Goal: Information Seeking & Learning: Learn about a topic

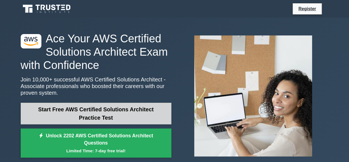
click at [123, 114] on link "Start Free AWS Certified Solutions Architect Practice Test" at bounding box center [96, 113] width 151 height 22
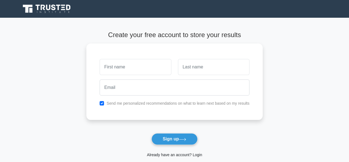
click at [188, 154] on link "Already have an account? Login" at bounding box center [174, 154] width 55 height 4
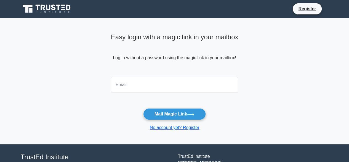
click at [144, 85] on input "email" at bounding box center [175, 85] width 128 height 16
type input "vinaymcu@gmail.com"
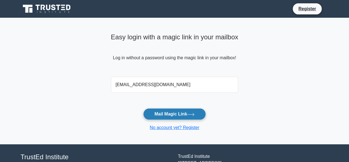
click at [170, 112] on button "Mail Magic Link" at bounding box center [174, 114] width 63 height 12
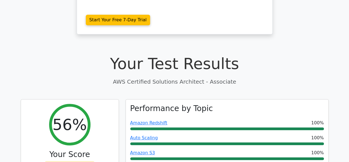
scroll to position [283, 0]
